Goal: Task Accomplishment & Management: Manage account settings

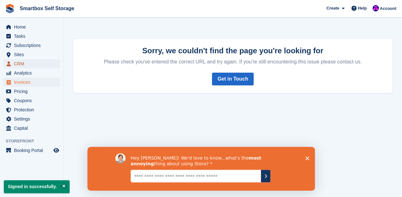
click at [16, 63] on span "CRM" at bounding box center [33, 63] width 38 height 9
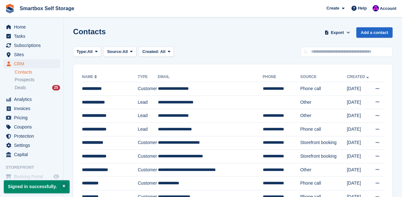
click at [19, 72] on link "Contacts" at bounding box center [37, 72] width 45 height 6
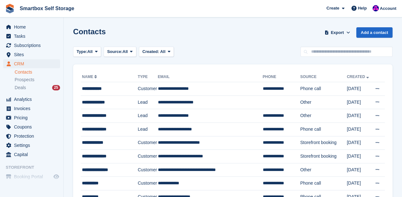
click at [28, 73] on link "Contacts" at bounding box center [37, 72] width 45 height 6
click at [125, 53] on span "All" at bounding box center [125, 52] width 5 height 6
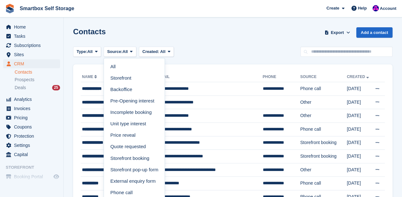
click at [191, 45] on div "Contacts Export Export Contacts Export a CSV of all Contacts which match the cu…" at bounding box center [232, 36] width 319 height 18
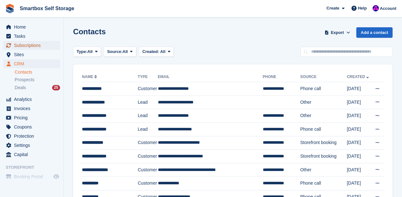
click at [26, 46] on span "Subscriptions" at bounding box center [33, 45] width 38 height 9
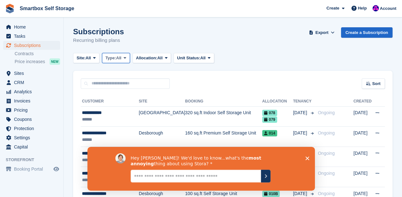
click at [125, 57] on span at bounding box center [124, 58] width 5 height 5
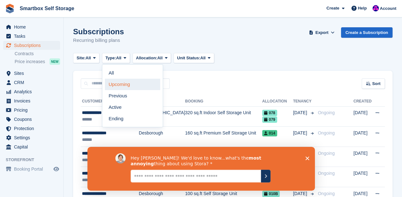
click at [120, 82] on link "Upcoming" at bounding box center [132, 84] width 55 height 11
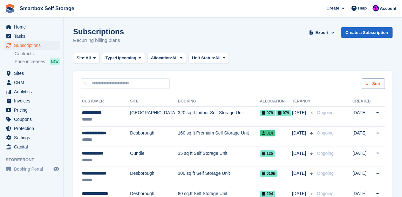
click at [380, 82] on span "Sort" at bounding box center [376, 84] width 8 height 6
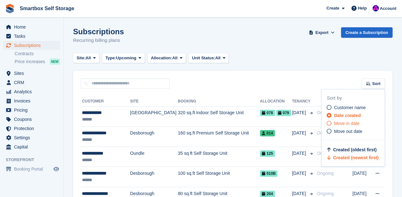
click at [352, 125] on span "Move in date" at bounding box center [346, 123] width 25 height 5
